Goal: Task Accomplishment & Management: Manage account settings

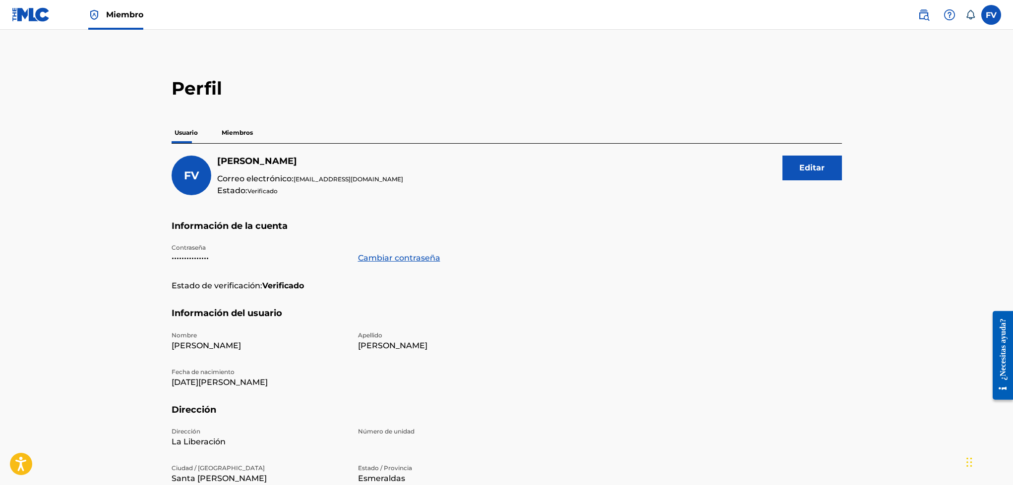
click at [247, 132] on p "Miembros" at bounding box center [237, 132] width 37 height 21
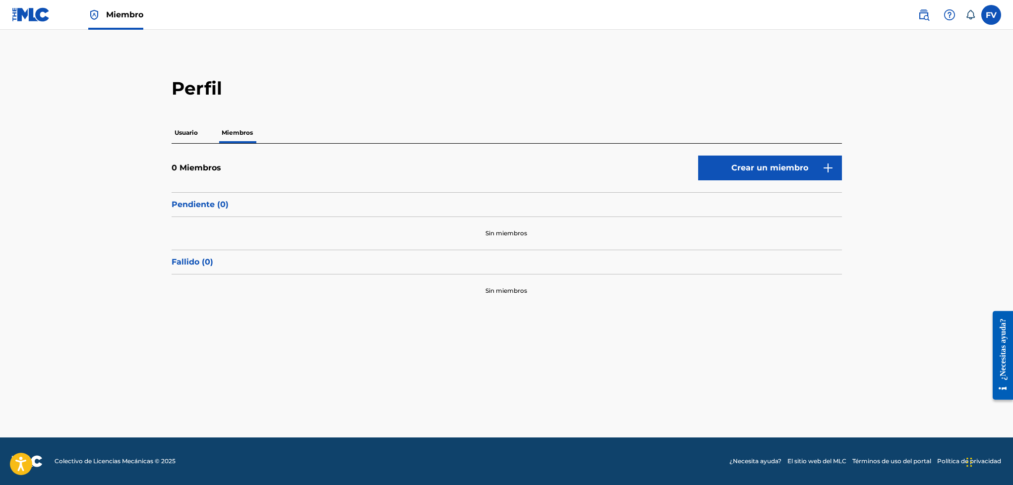
click at [167, 205] on div "Perfil Usuario Miembros 0 Miembros Crear un miembro Pendiente (0 ) Sin miembros…" at bounding box center [507, 192] width 694 height 230
click at [191, 182] on div "0 Miembros Crear un miembro" at bounding box center [507, 174] width 670 height 37
click at [191, 131] on p "Usuario" at bounding box center [186, 132] width 29 height 21
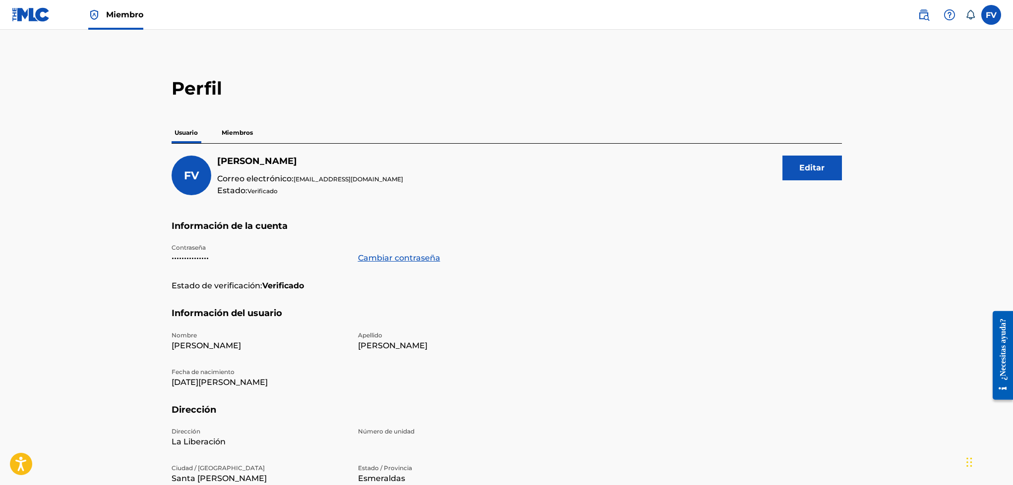
click at [235, 134] on p "Miembros" at bounding box center [237, 132] width 37 height 21
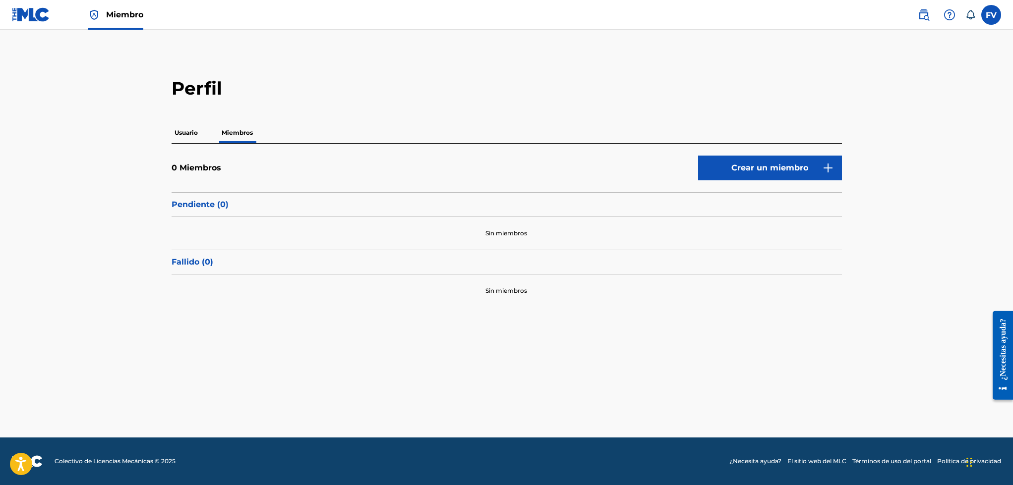
click at [213, 167] on font "Miembros" at bounding box center [200, 167] width 42 height 9
click at [751, 172] on font "Crear un miembro" at bounding box center [769, 168] width 77 height 12
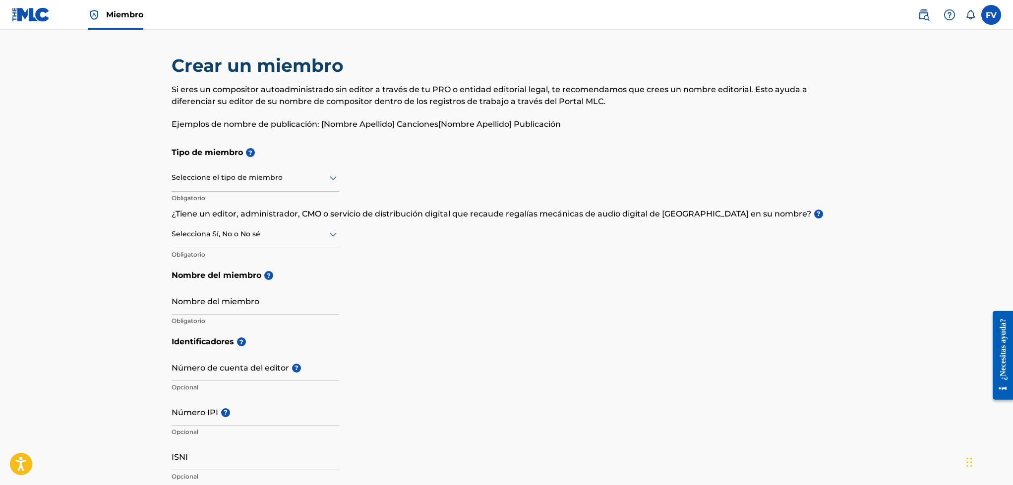
click at [241, 183] on div "Seleccione el tipo de miembro" at bounding box center [256, 178] width 168 height 28
click at [112, 24] on link "Miembro" at bounding box center [115, 14] width 55 height 29
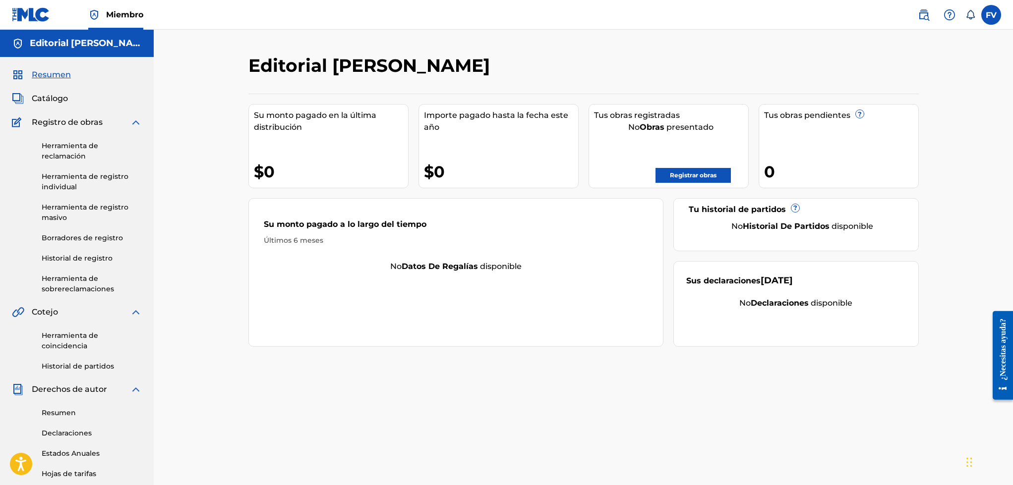
click at [706, 154] on div "Tus obras registradas No Obras presentado Registrar obras" at bounding box center [668, 146] width 160 height 84
drag, startPoint x: 733, startPoint y: 232, endPoint x: 698, endPoint y: 222, distance: 36.7
click at [733, 232] on div "No Historial de partidos disponible" at bounding box center [801, 227] width 207 height 12
click at [75, 151] on link "Herramienta de reclamación" at bounding box center [92, 151] width 100 height 21
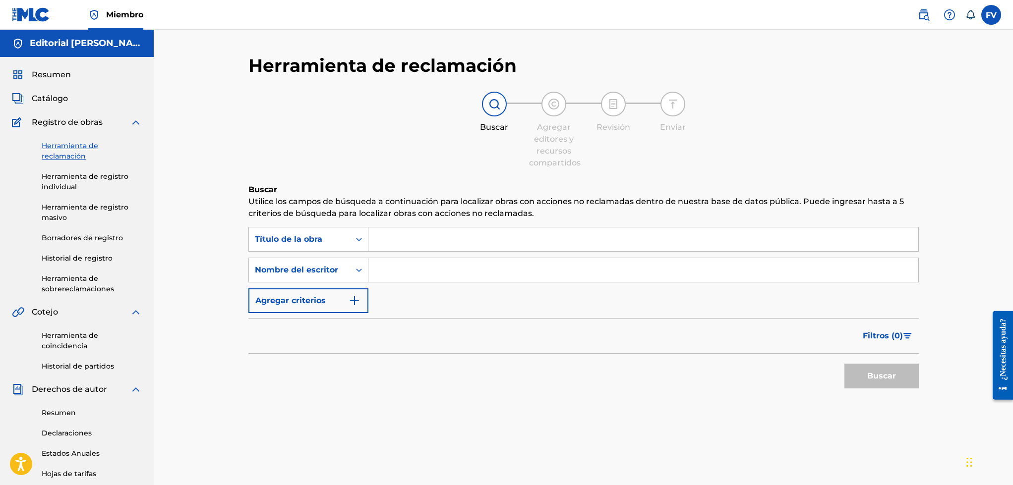
click at [537, 87] on div "Herramienta de reclamación Buscar Agregar editores y recursos compartidos Revis…" at bounding box center [583, 249] width 670 height 389
click at [57, 91] on div "Resumen Catálogo Registro de obras Herramienta de reclamación Herramienta de re…" at bounding box center [77, 344] width 154 height 574
click at [58, 95] on span "Catálogo" at bounding box center [50, 99] width 36 height 12
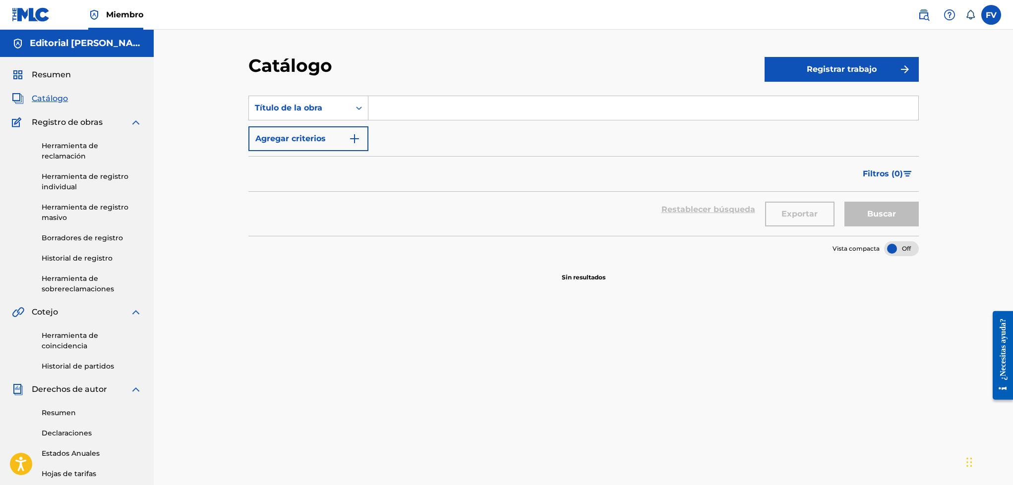
click at [91, 73] on div "Resumen" at bounding box center [77, 75] width 130 height 12
click at [58, 69] on span "Resumen" at bounding box center [51, 75] width 39 height 12
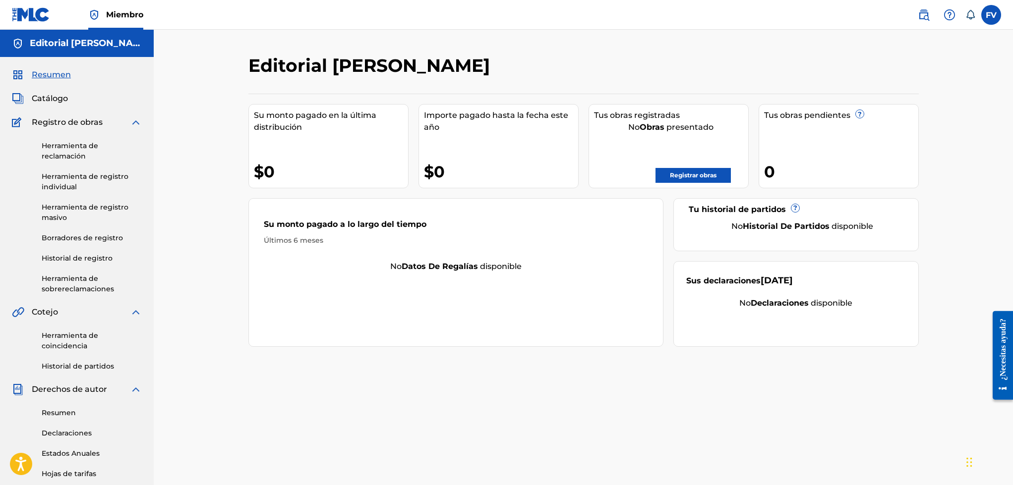
click at [676, 173] on link "Registrar obras" at bounding box center [692, 175] width 75 height 15
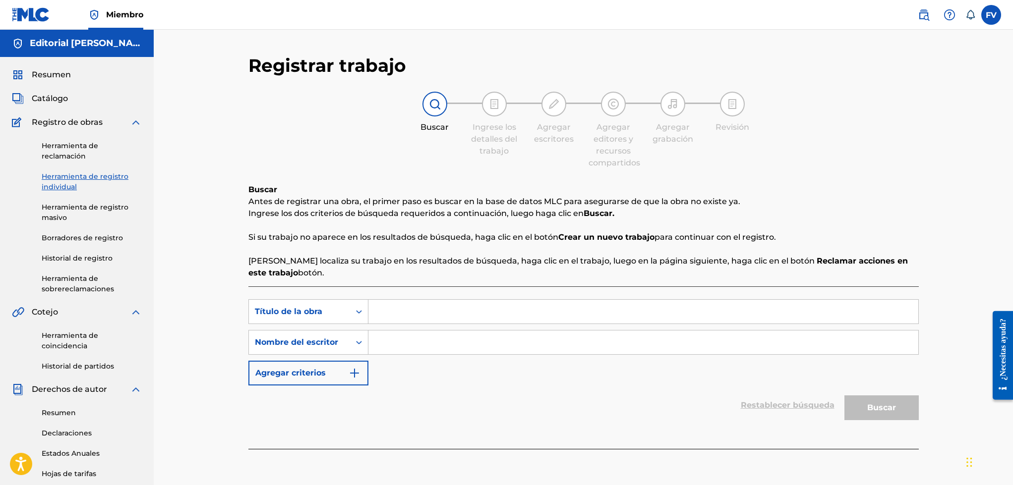
click at [501, 113] on div at bounding box center [494, 104] width 25 height 25
click at [91, 147] on link "Herramienta de reclamación" at bounding box center [92, 151] width 100 height 21
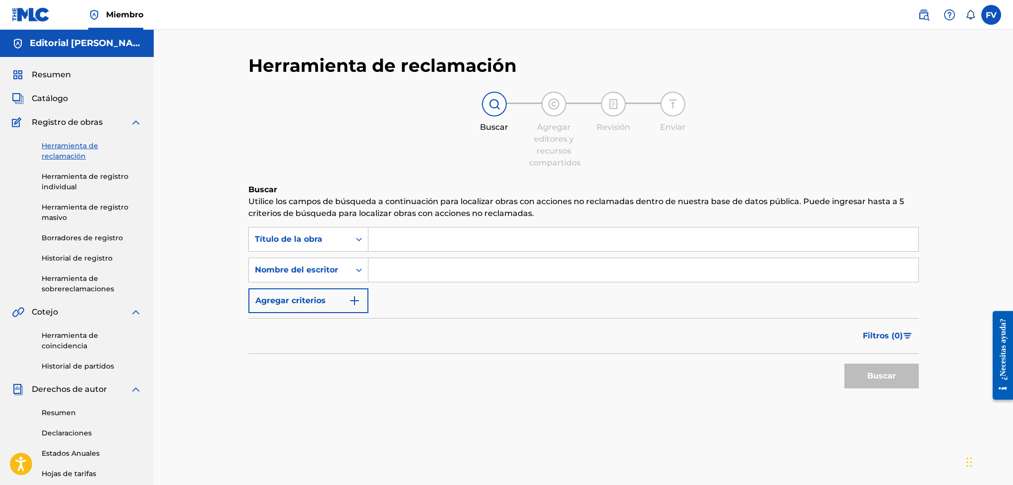
click at [82, 182] on link "Herramienta de registro individual" at bounding box center [92, 182] width 100 height 21
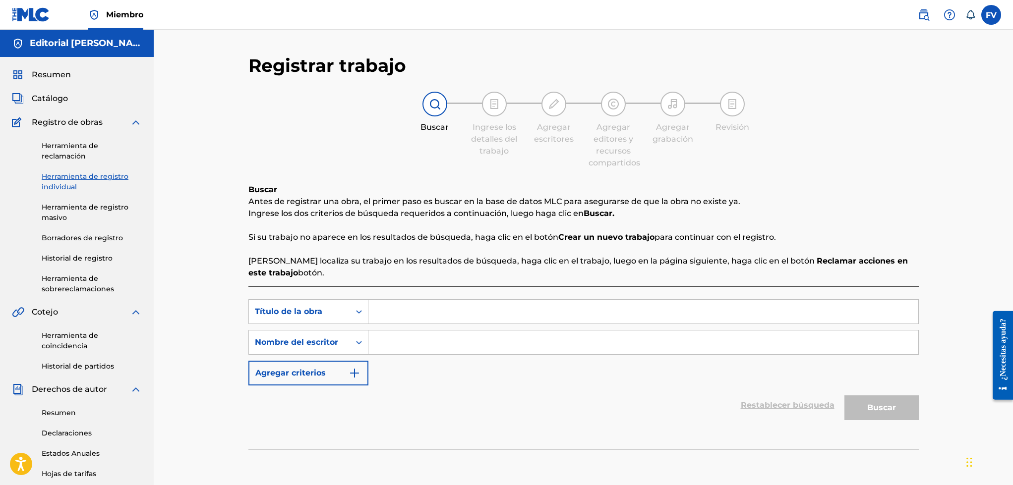
click at [85, 226] on div "Herramienta de reclamación Herramienta de registro individual Herramienta de re…" at bounding box center [77, 211] width 130 height 166
click at [87, 216] on link "Herramienta de registro masivo" at bounding box center [92, 212] width 100 height 21
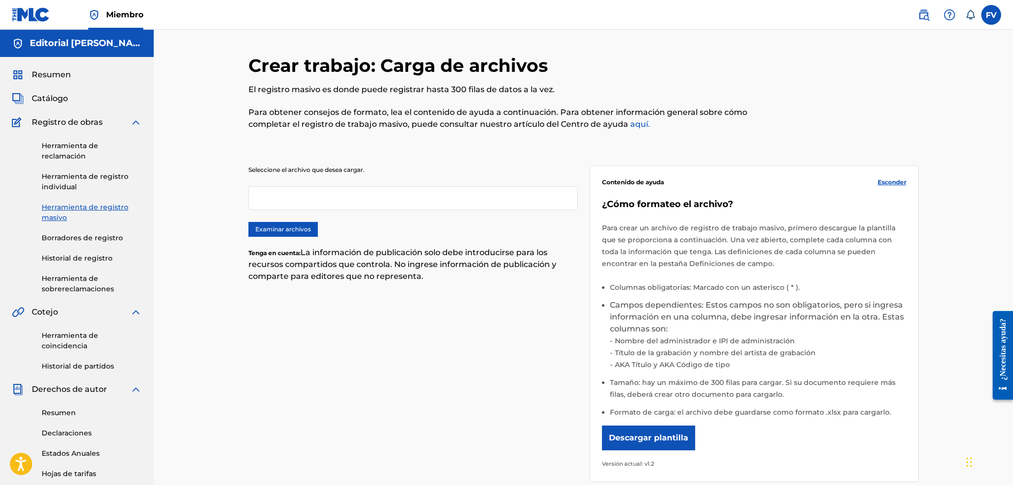
click at [90, 244] on div "Herramienta de reclamación Herramienta de registro individual Herramienta de re…" at bounding box center [77, 211] width 130 height 166
click at [91, 241] on link "Borradores de registro" at bounding box center [92, 238] width 100 height 10
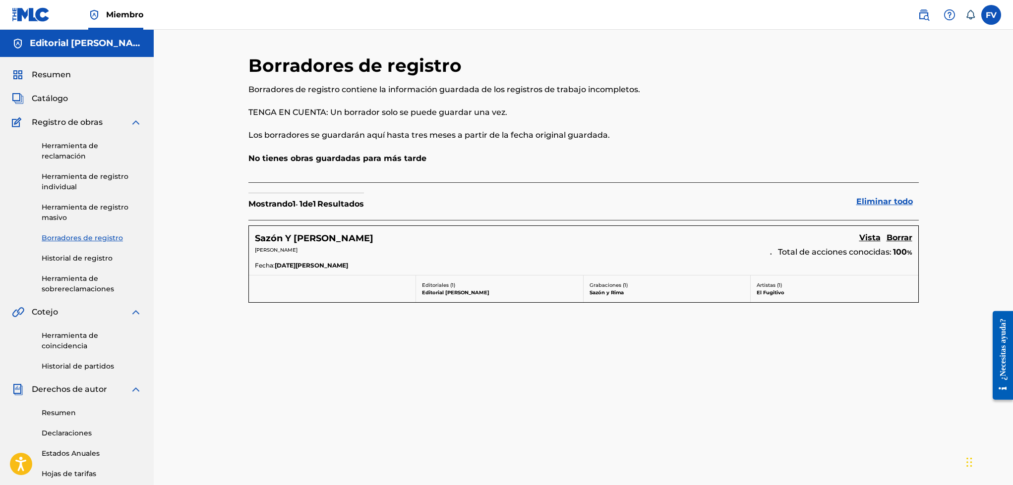
click at [864, 235] on link "Vista" at bounding box center [869, 238] width 21 height 13
click at [864, 235] on div "Borradores de registro Borradores de registro contiene la información guardada …" at bounding box center [583, 343] width 694 height 576
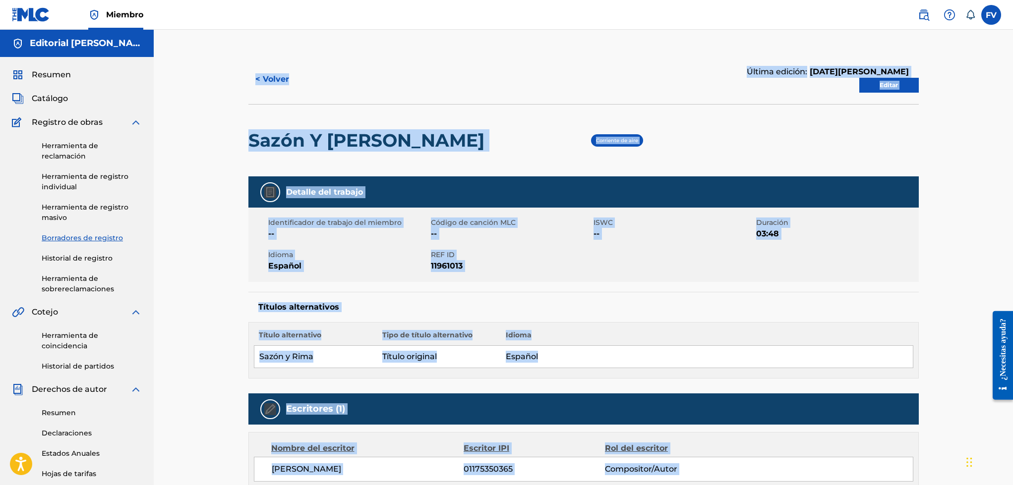
click at [225, 174] on div "< Volver Última edición: [DATE][PERSON_NAME] [PERSON_NAME] Y [PERSON_NAME] de a…" at bounding box center [583, 389] width 859 height 719
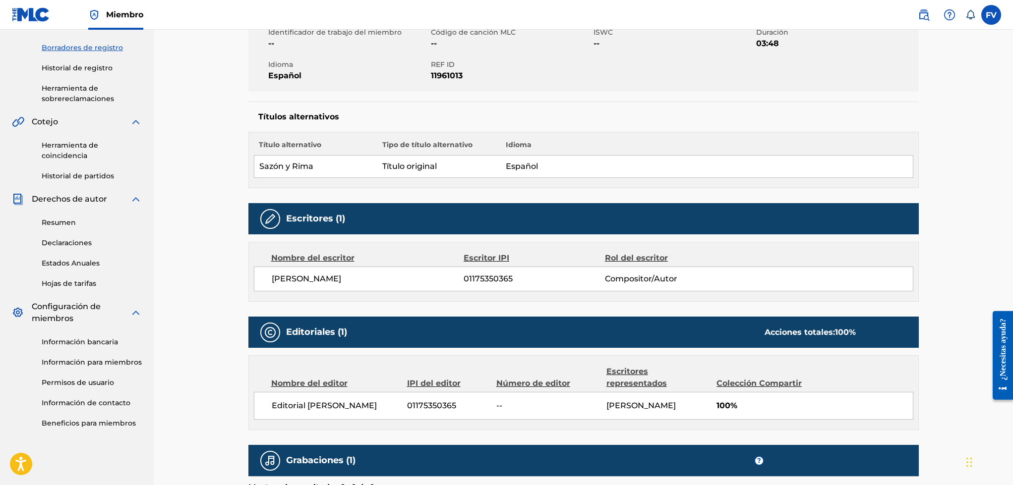
scroll to position [28, 0]
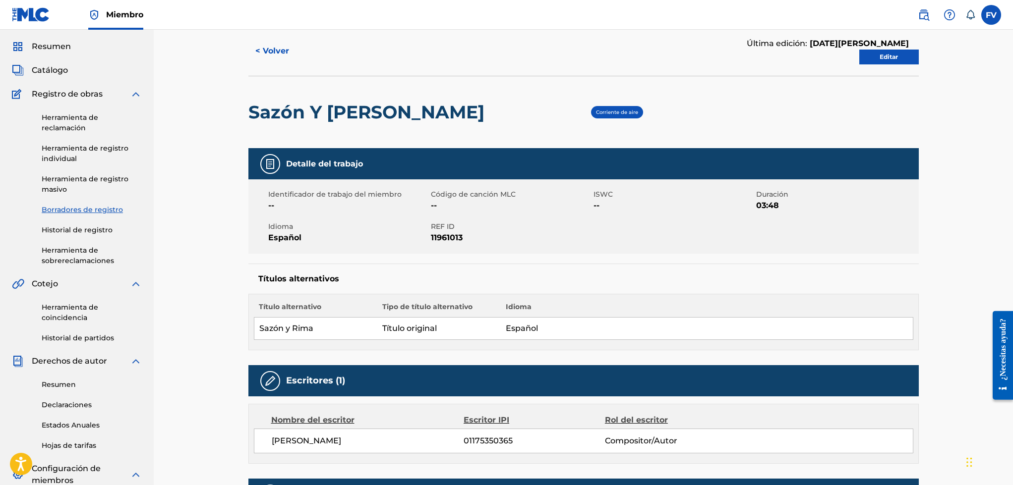
click at [67, 42] on span "Resumen" at bounding box center [51, 47] width 39 height 12
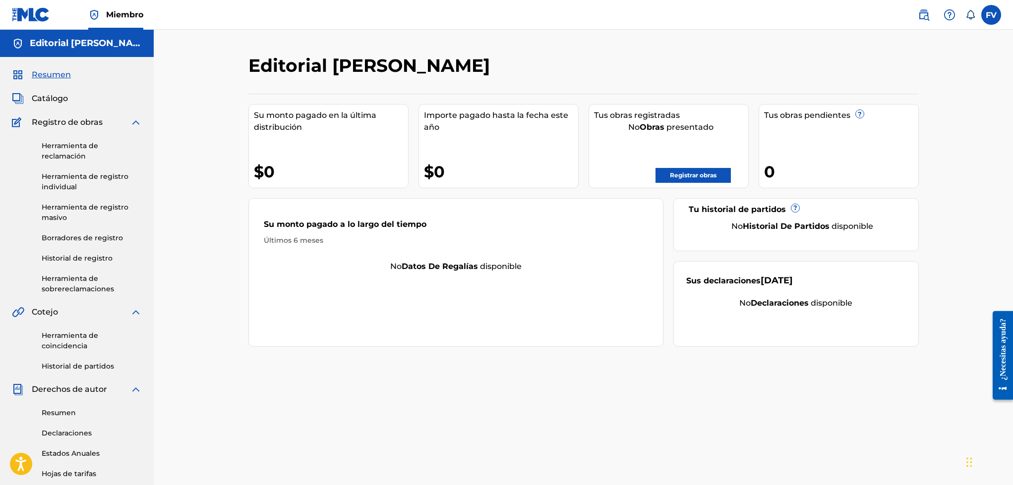
click at [78, 99] on div "Catálogo" at bounding box center [77, 99] width 130 height 12
click at [57, 95] on span "Catálogo" at bounding box center [50, 99] width 36 height 12
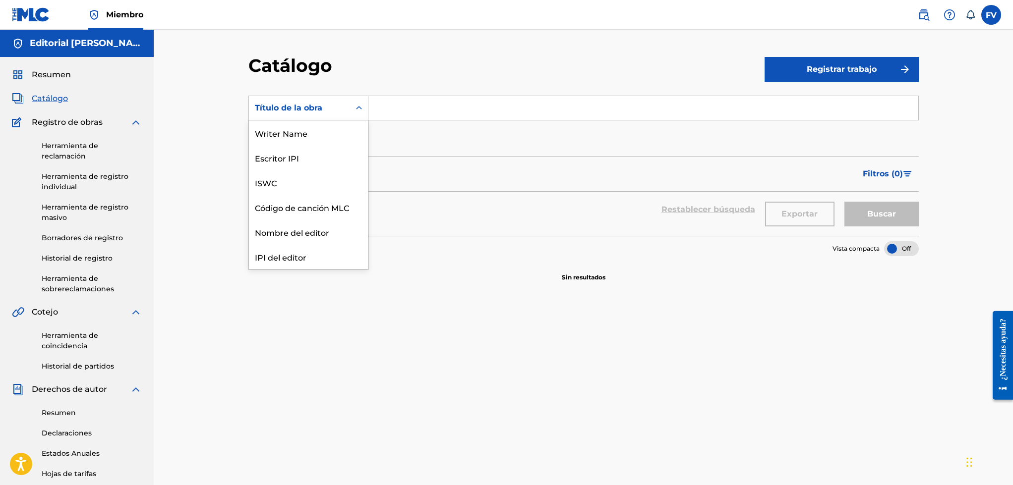
scroll to position [161, 0]
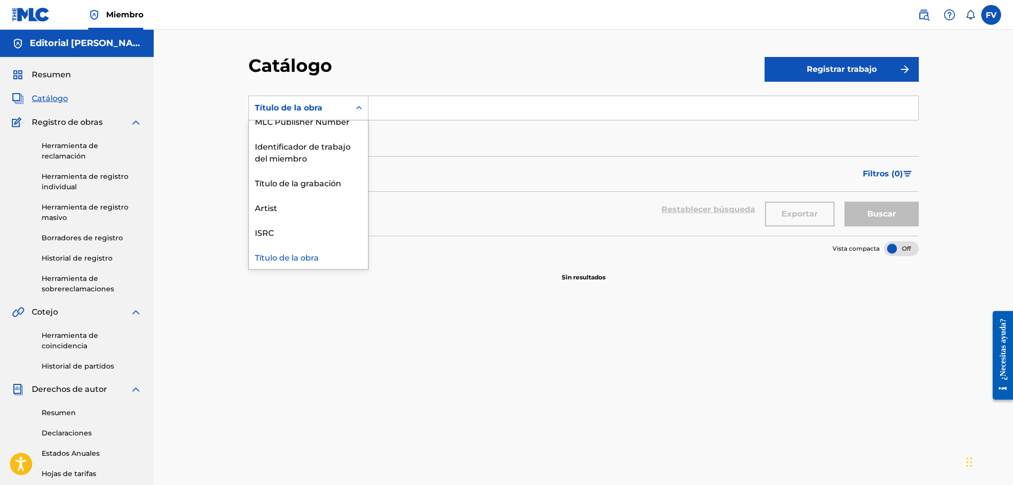
click at [350, 110] on div "Formulario de búsqueda" at bounding box center [359, 108] width 18 height 18
click at [285, 219] on div "Artista" at bounding box center [308, 207] width 119 height 25
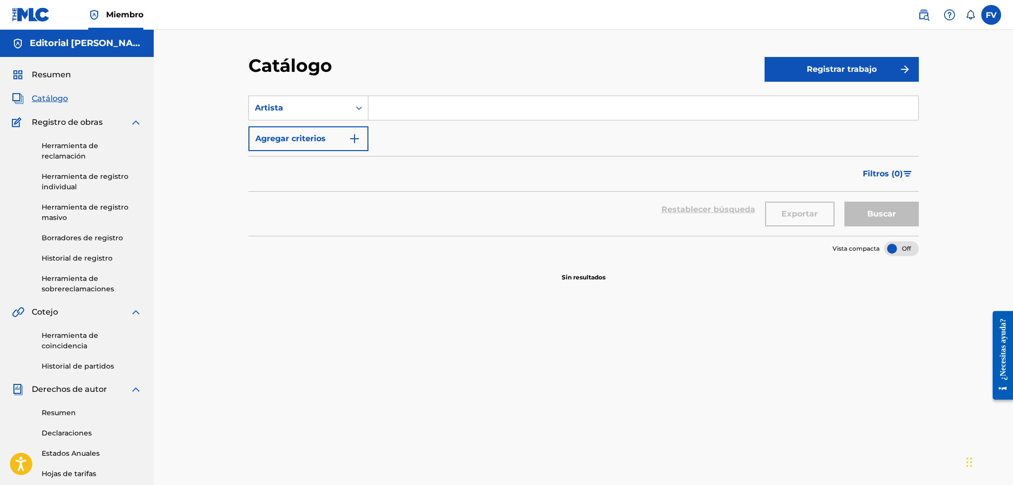
click at [403, 104] on input "Formulario de búsqueda" at bounding box center [643, 108] width 550 height 24
type input "aeronpryme"
click at [844, 202] on button "Buscar" at bounding box center [881, 214] width 74 height 25
